Goal: Ask a question: Ask a question

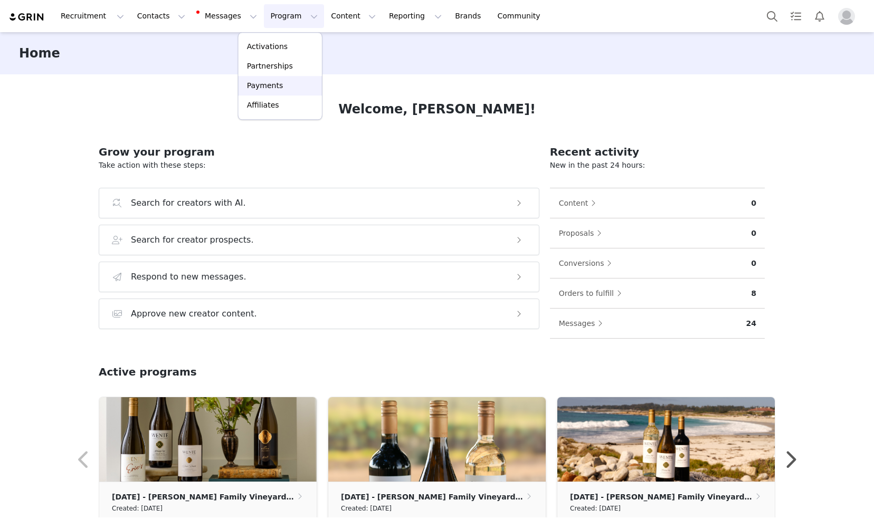
click at [273, 87] on p "Payments" at bounding box center [265, 85] width 36 height 11
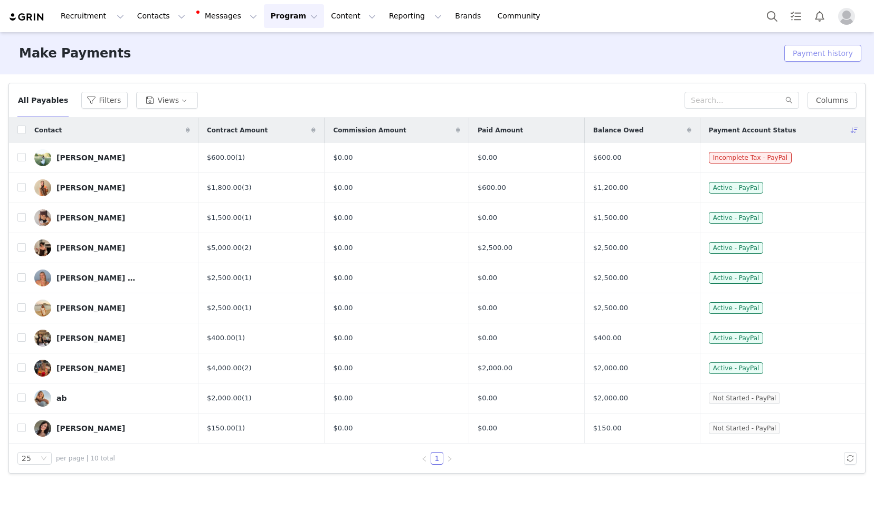
click at [827, 57] on button "Payment history" at bounding box center [822, 53] width 77 height 17
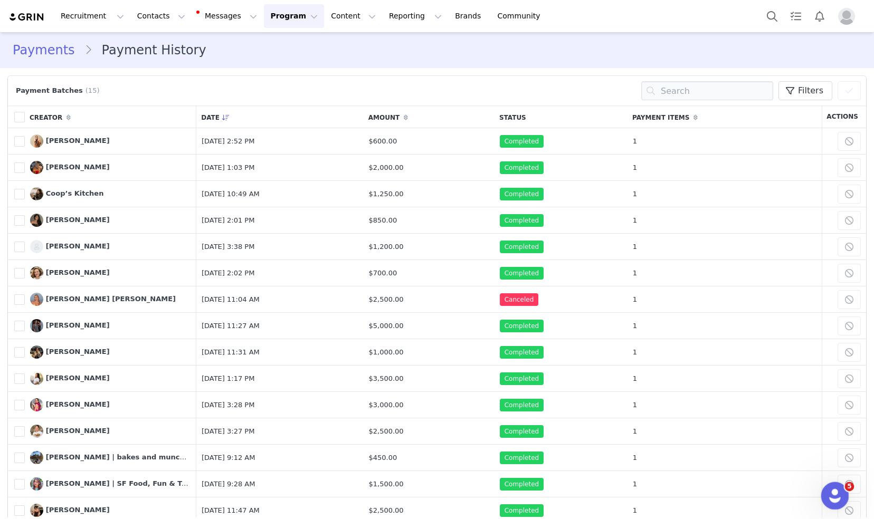
click at [827, 491] on div "Open Intercom Messenger" at bounding box center [833, 494] width 35 height 35
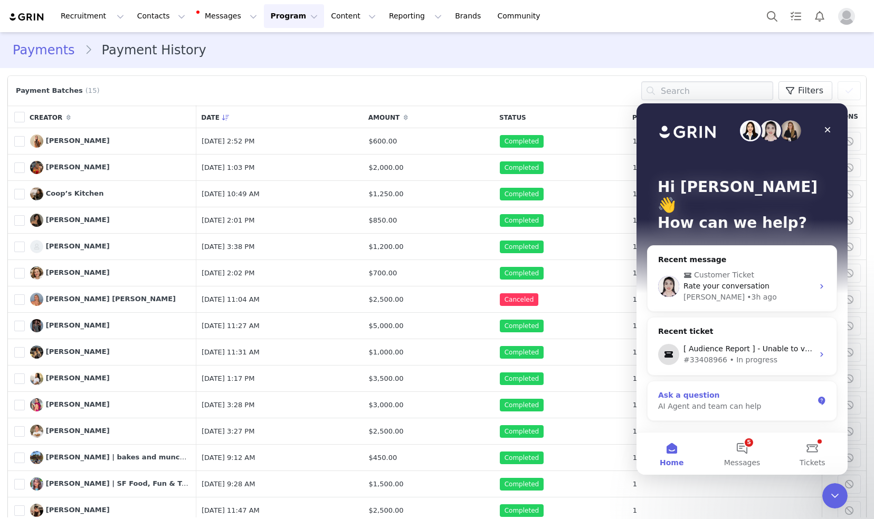
click at [754, 397] on div "Ask a question AI Agent and team can help" at bounding box center [742, 401] width 189 height 39
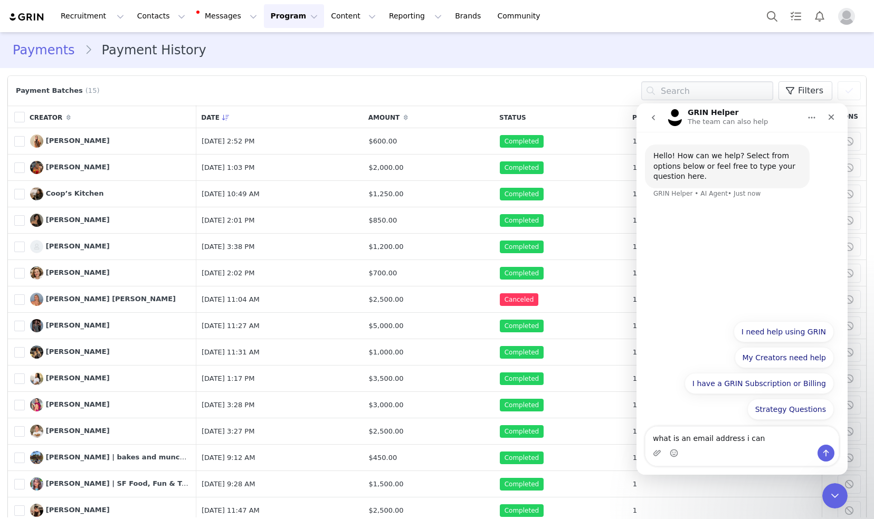
type textarea "what is an email address i can send"
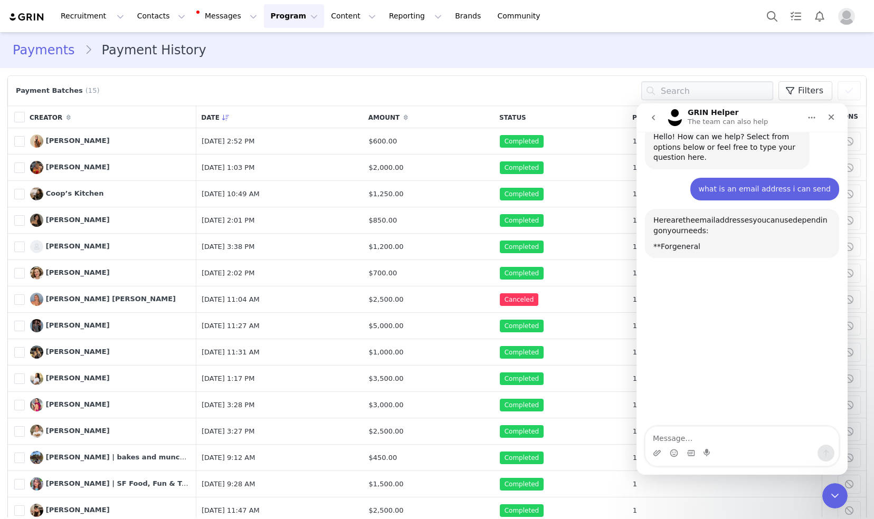
scroll to position [57, 0]
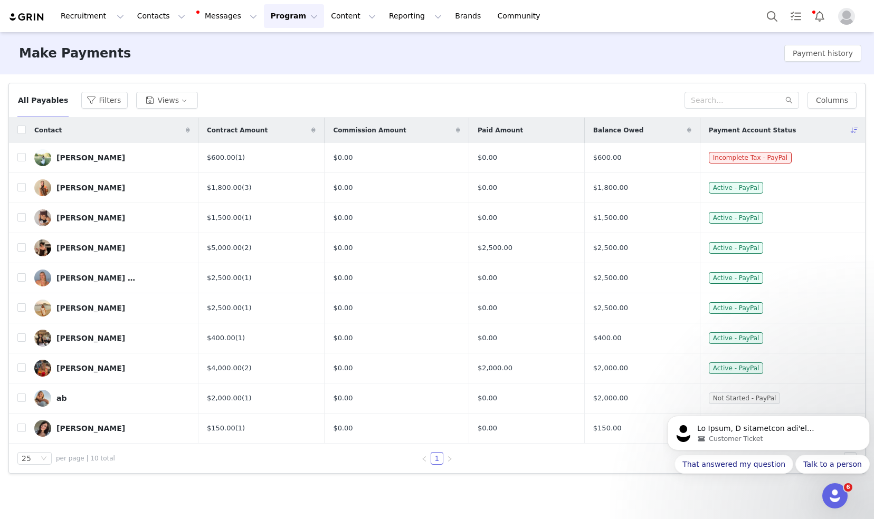
scroll to position [1594, 0]
